Goal: Navigation & Orientation: Find specific page/section

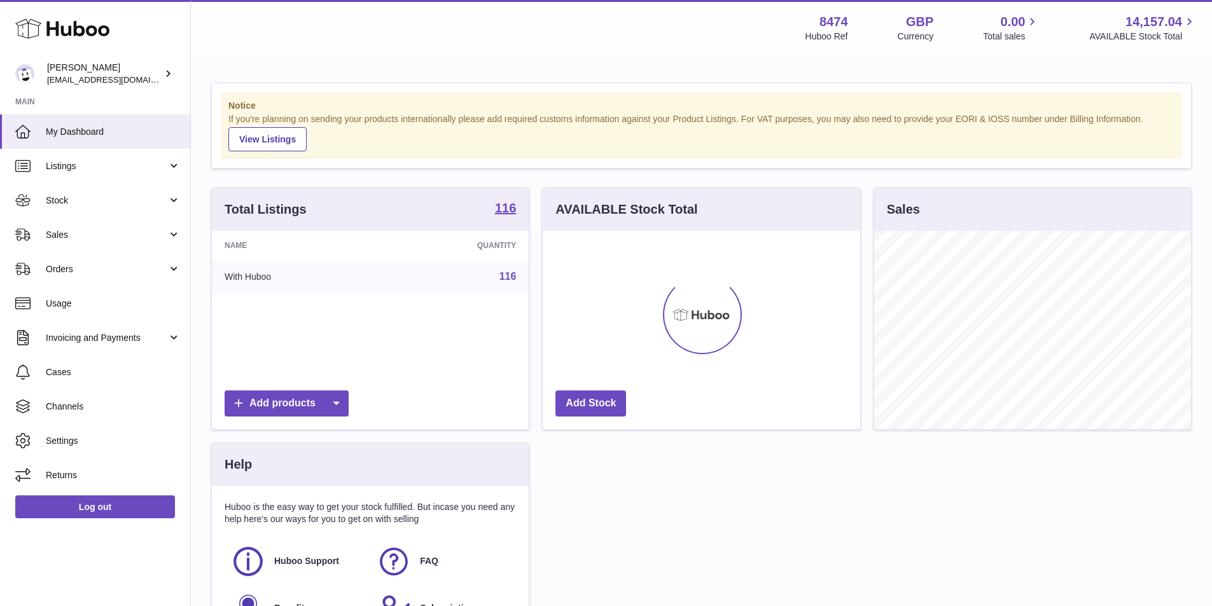
scroll to position [199, 318]
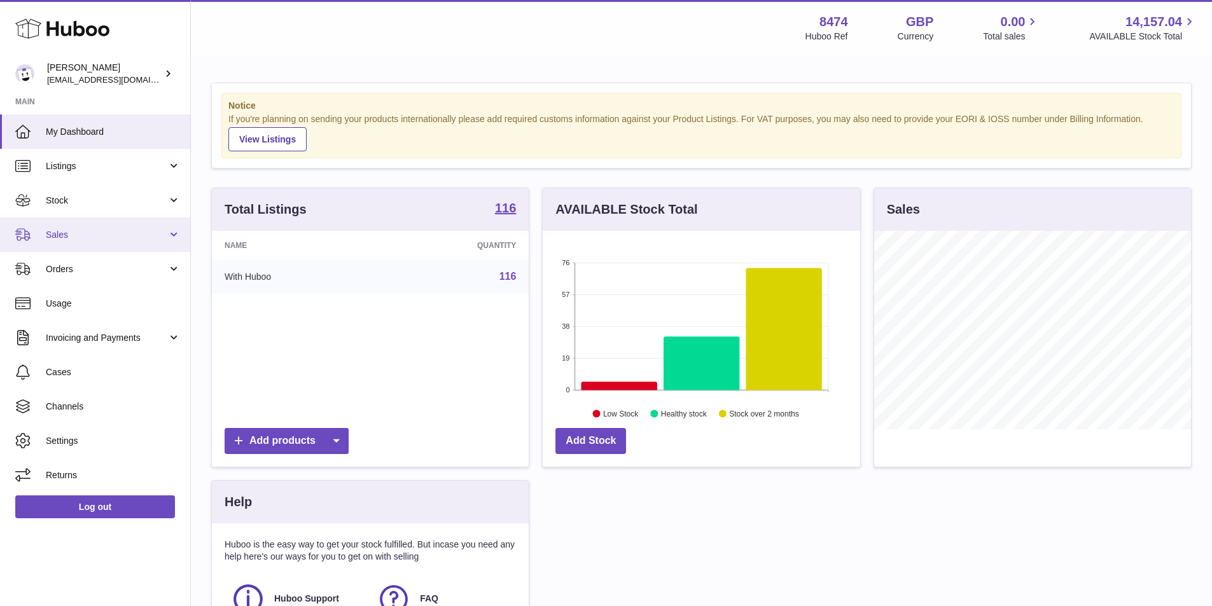
click at [65, 236] on span "Sales" at bounding box center [107, 235] width 122 height 12
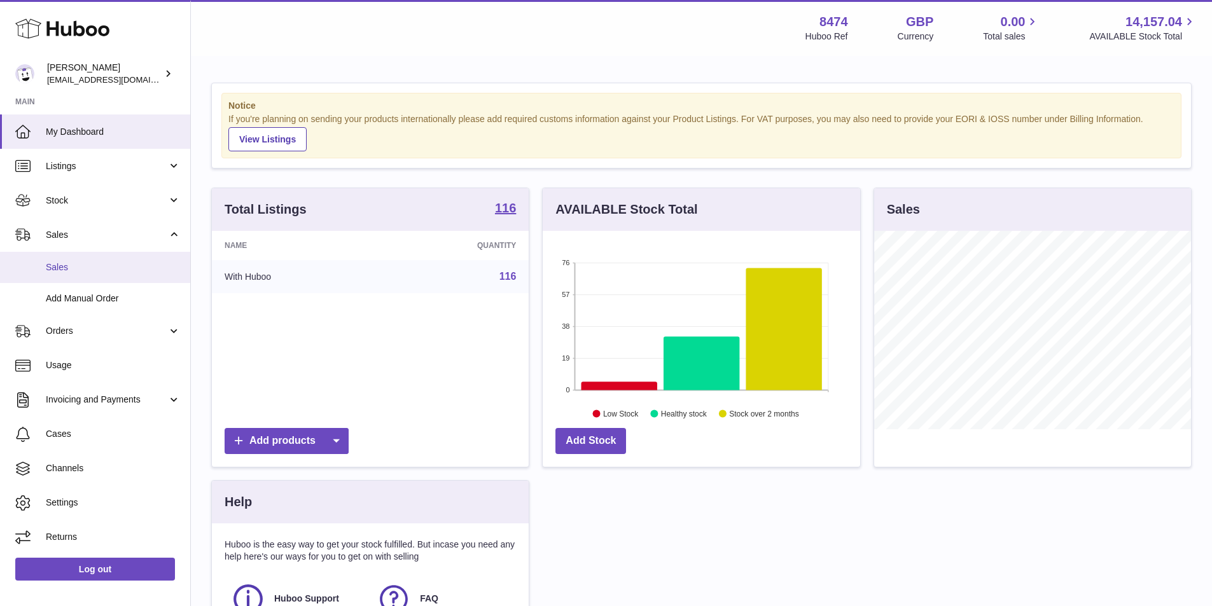
click at [76, 262] on span "Sales" at bounding box center [113, 268] width 135 height 12
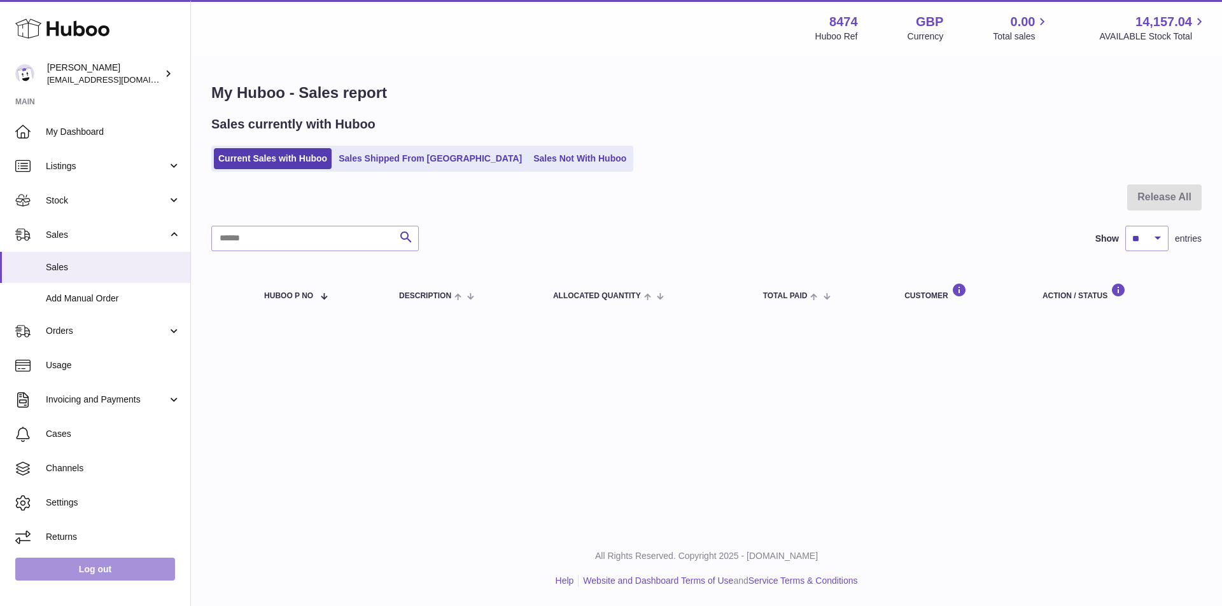
click at [112, 563] on link "Log out" at bounding box center [95, 569] width 160 height 23
